Goal: Task Accomplishment & Management: Manage account settings

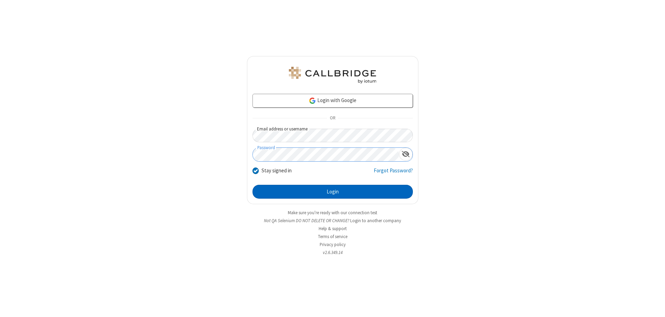
click at [333, 192] on button "Login" at bounding box center [333, 192] width 160 height 14
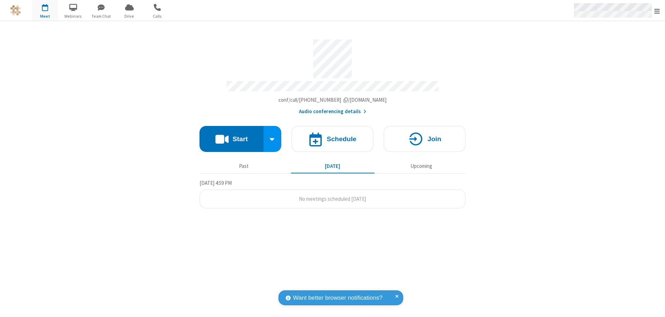
click at [657, 11] on span "Open menu" at bounding box center [657, 11] width 6 height 7
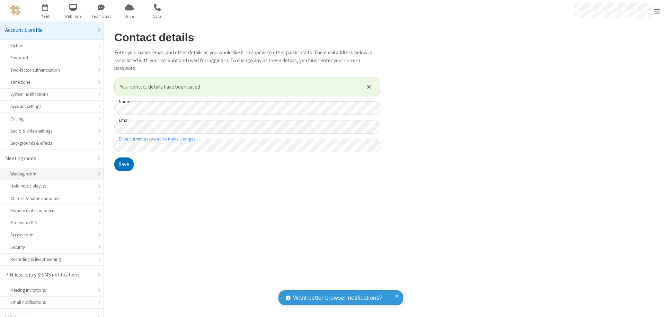
click at [49, 171] on div "Waiting room" at bounding box center [51, 174] width 83 height 7
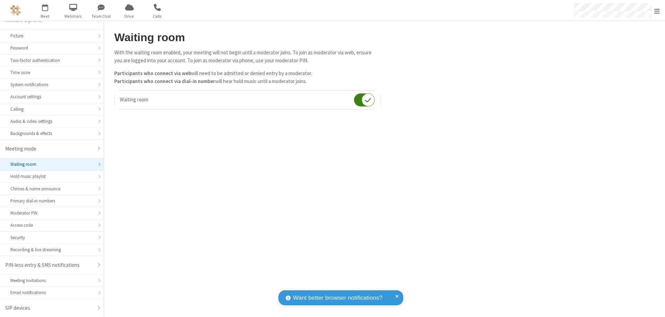
click at [364, 100] on input "checkbox" at bounding box center [364, 100] width 21 height 14
checkbox input "false"
click at [657, 10] on span "Open menu" at bounding box center [657, 11] width 6 height 7
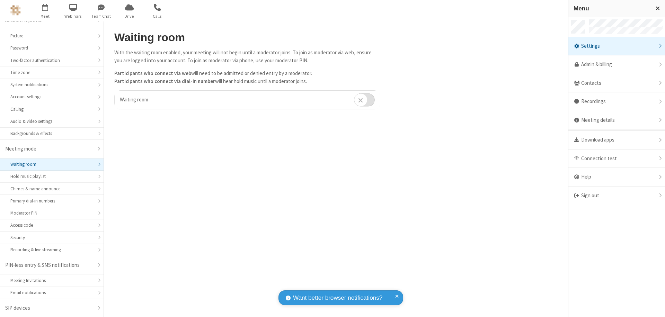
click at [617, 196] on div "Sign out" at bounding box center [616, 196] width 97 height 18
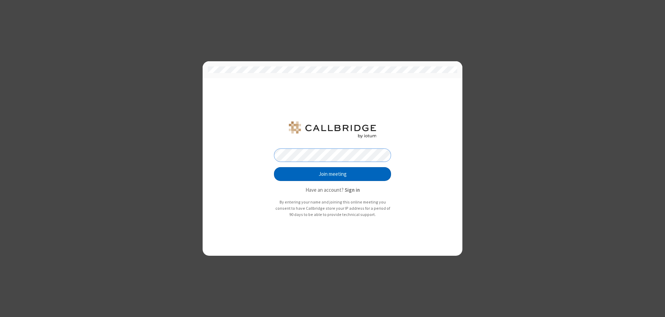
click at [333, 174] on button "Join meeting" at bounding box center [332, 174] width 117 height 14
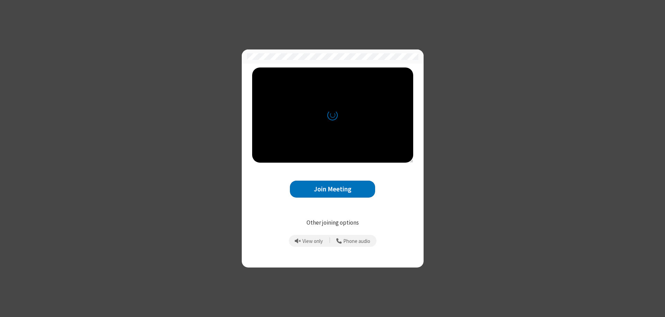
click at [333, 189] on button "Join Meeting" at bounding box center [332, 189] width 85 height 17
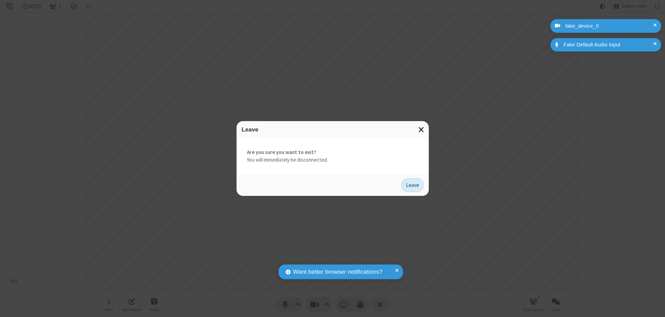
click at [413, 185] on button "Leave" at bounding box center [412, 185] width 22 height 14
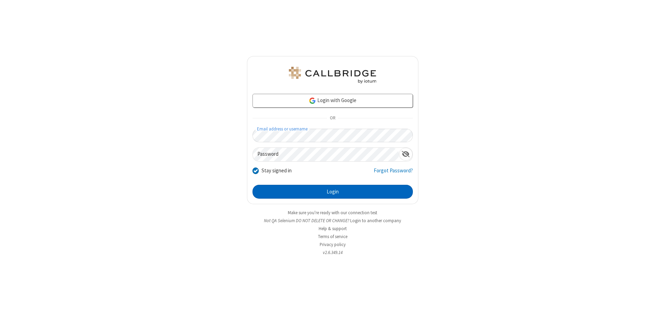
click at [333, 192] on button "Login" at bounding box center [333, 192] width 160 height 14
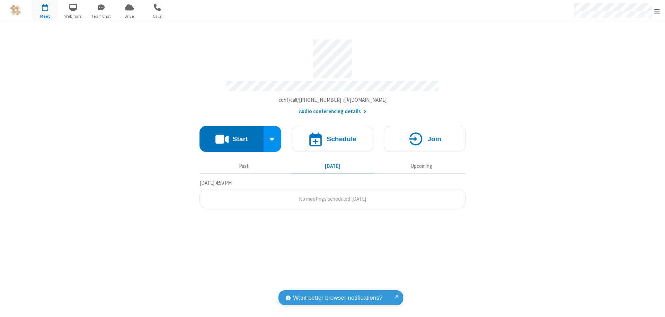
click at [657, 11] on span "Open menu" at bounding box center [657, 11] width 6 height 7
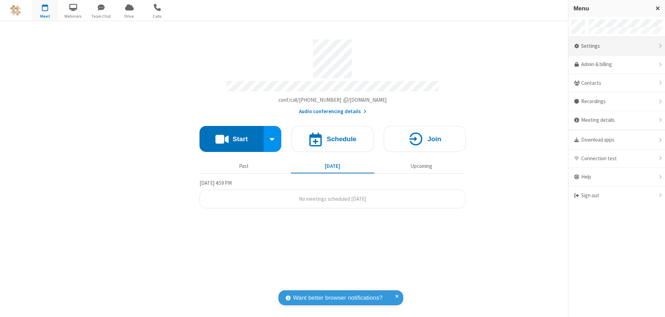
click at [641, 46] on div "Settings" at bounding box center [616, 46] width 97 height 19
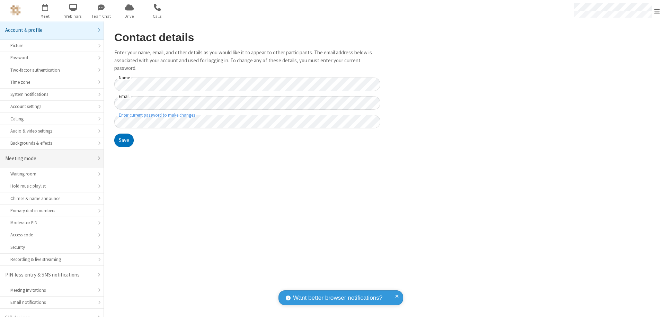
click at [49, 155] on div "Meeting mode" at bounding box center [49, 159] width 88 height 8
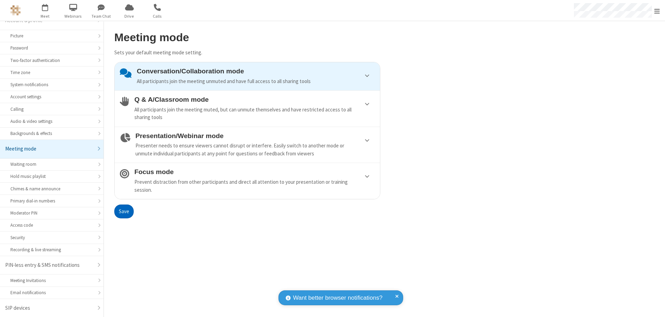
click at [247, 76] on div "Conversation/Collaboration mode All participants join the meeting unmuted and h…" at bounding box center [256, 77] width 238 height 18
click at [124, 211] on button "Save" at bounding box center [123, 212] width 19 height 14
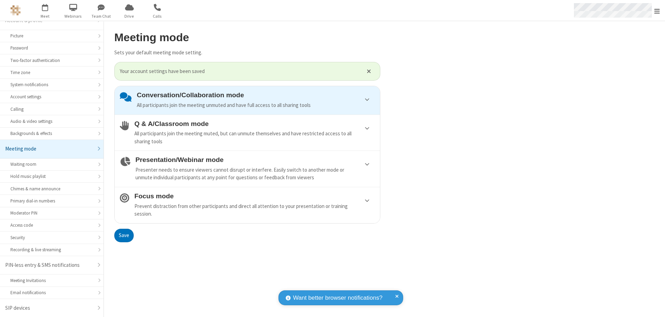
click at [657, 10] on span "Open menu" at bounding box center [657, 11] width 6 height 7
